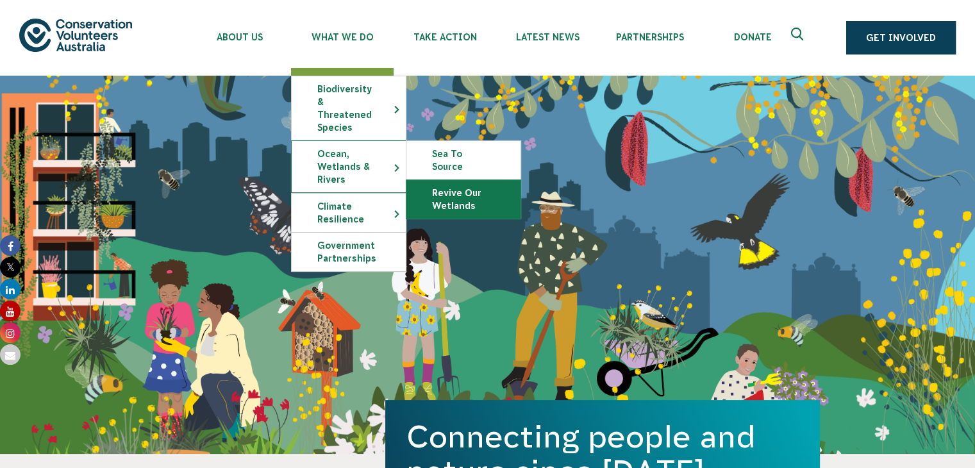
click at [441, 183] on link "Revive Our Wetlands" at bounding box center [464, 199] width 114 height 38
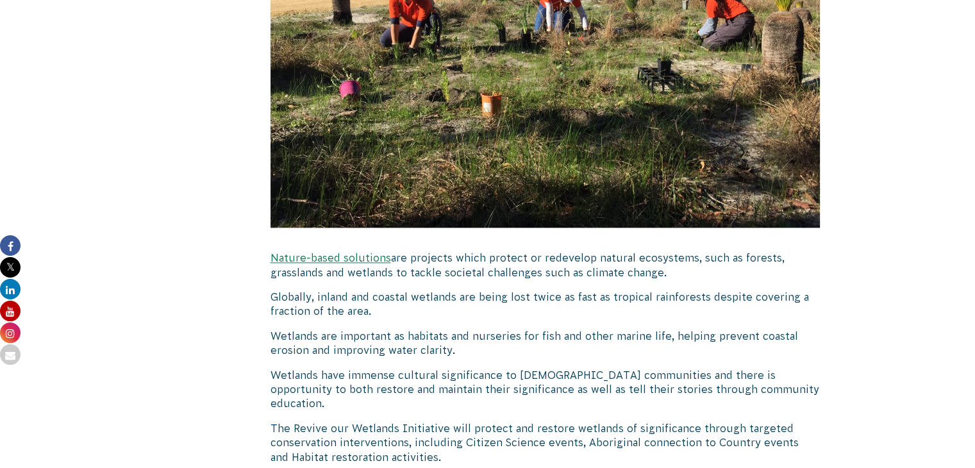
scroll to position [1667, 0]
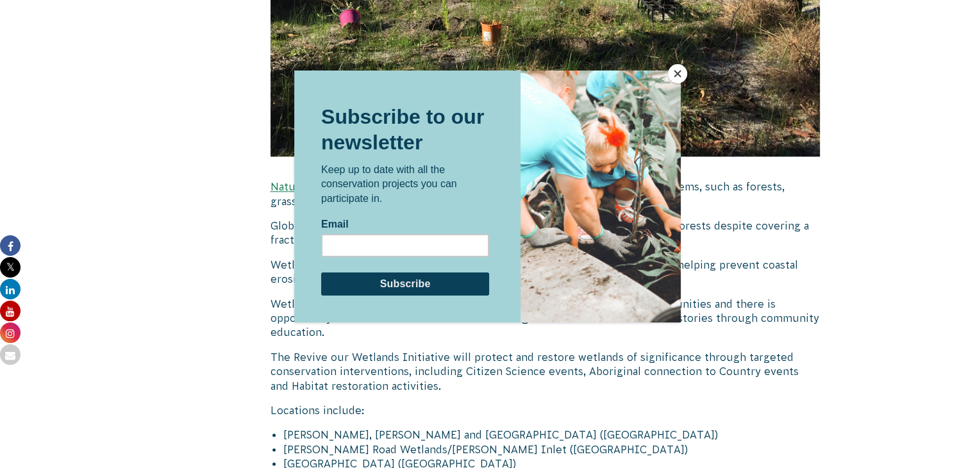
click at [681, 67] on button "Close" at bounding box center [677, 73] width 19 height 19
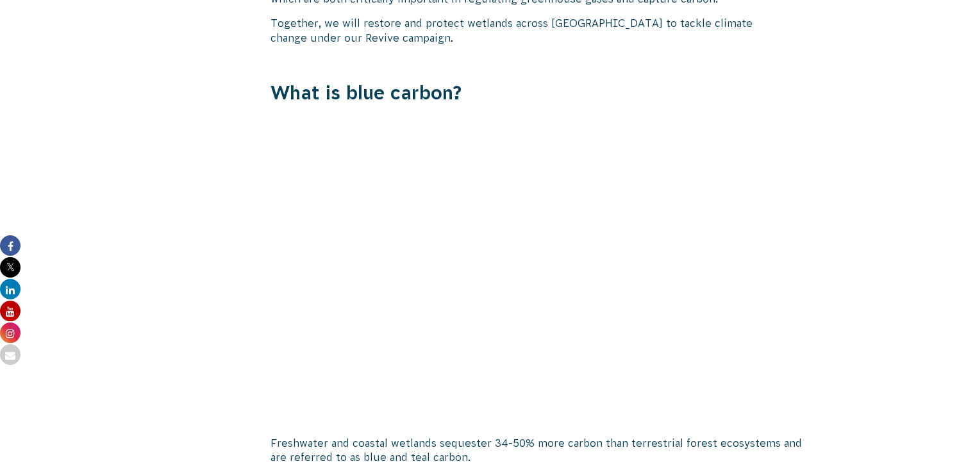
scroll to position [834, 0]
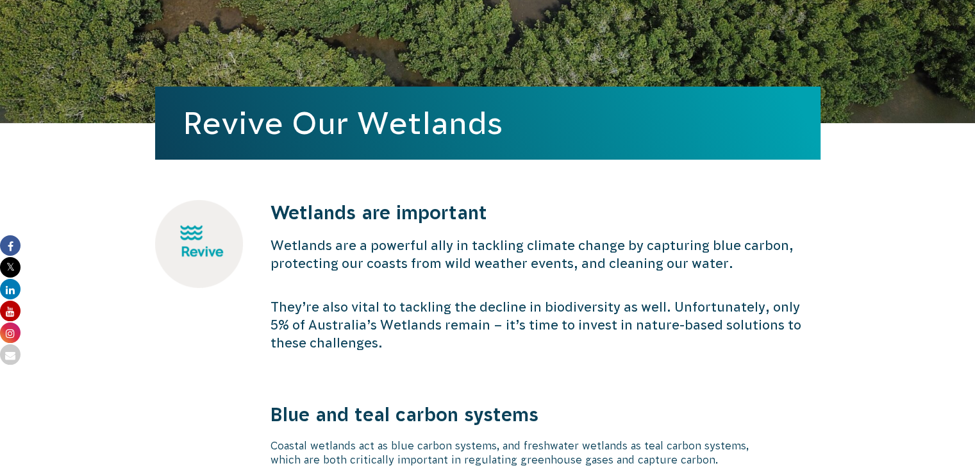
scroll to position [0, 0]
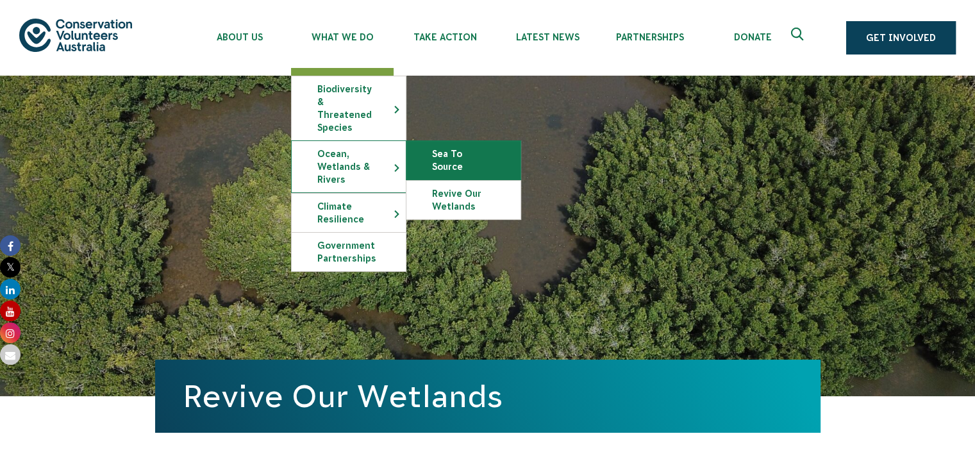
click at [440, 141] on link "Sea To Source" at bounding box center [464, 160] width 114 height 38
